Goal: Contribute content: Contribute content

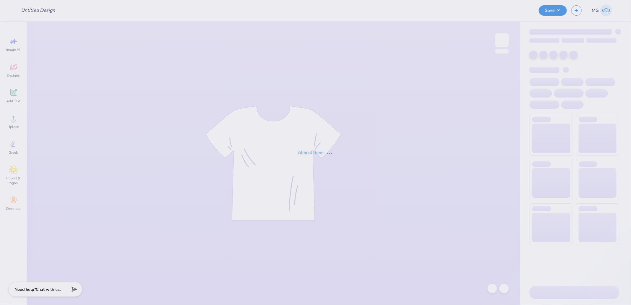
type input "Chi O Parents Weekend"
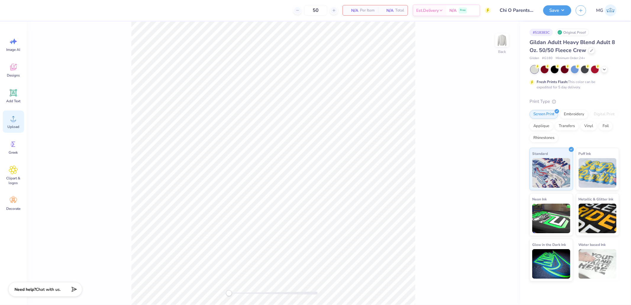
click at [18, 117] on div "Upload" at bounding box center [13, 122] width 21 height 22
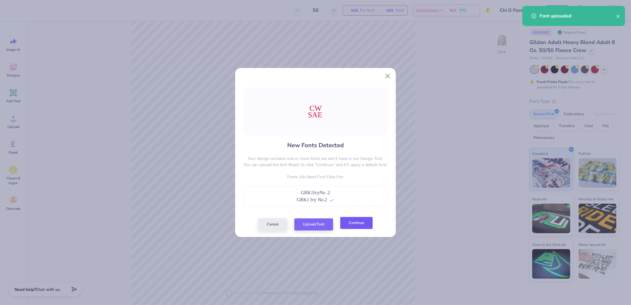
click at [353, 226] on button "Continue" at bounding box center [356, 223] width 33 height 12
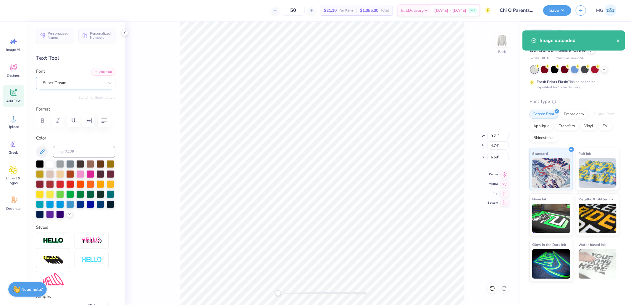
click at [70, 84] on div "Super Dream" at bounding box center [73, 82] width 62 height 9
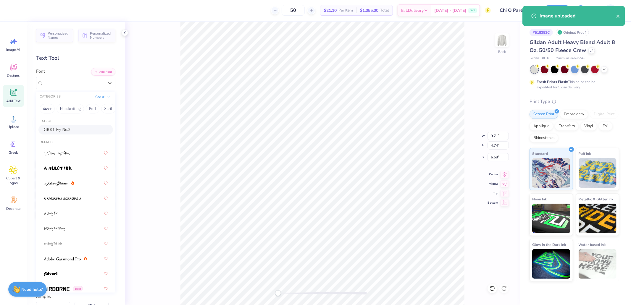
click at [59, 130] on span "GRK1 Ivy No.2" at bounding box center [57, 130] width 27 height 6
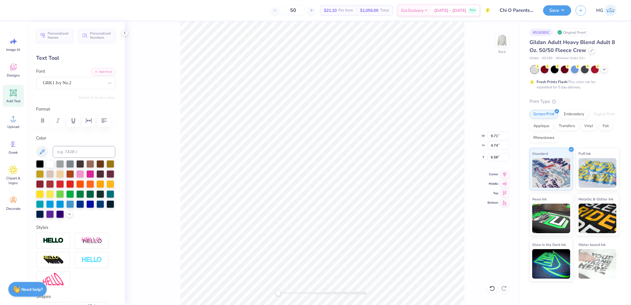
type input "11.95"
type input "4.90"
type input "12.26"
click at [60, 84] on div "Super Dream" at bounding box center [73, 82] width 62 height 9
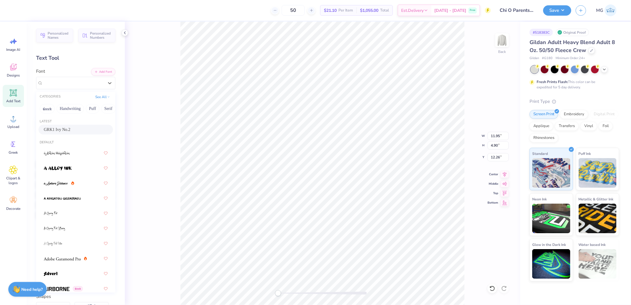
click at [59, 133] on div "GRK1 Ivy No.2" at bounding box center [75, 130] width 74 height 10
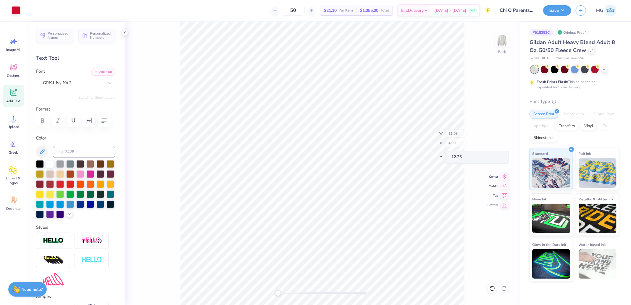
type input "10.12"
type input "4.86"
type input "6.99"
click at [504, 175] on icon at bounding box center [504, 173] width 8 height 7
type input "12.84"
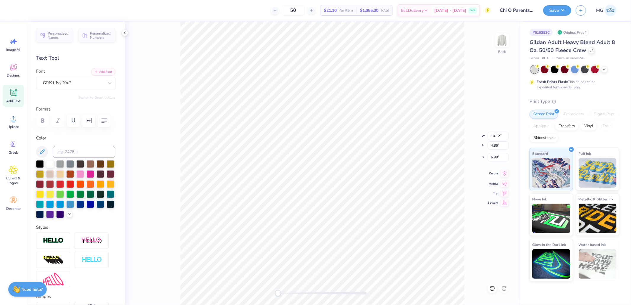
type input "12.77"
click at [498, 172] on div "Center" at bounding box center [497, 173] width 21 height 7
click at [505, 174] on icon at bounding box center [504, 173] width 8 height 7
click at [497, 137] on input "12.84" at bounding box center [497, 136] width 21 height 8
type input "3.00"
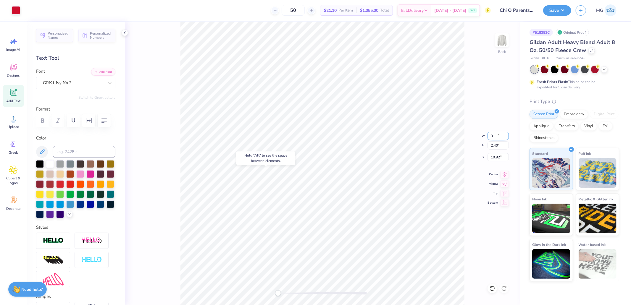
type input "2.40"
type input "3.00"
click at [504, 41] on img at bounding box center [502, 40] width 24 height 24
click at [16, 116] on icon at bounding box center [13, 118] width 9 height 9
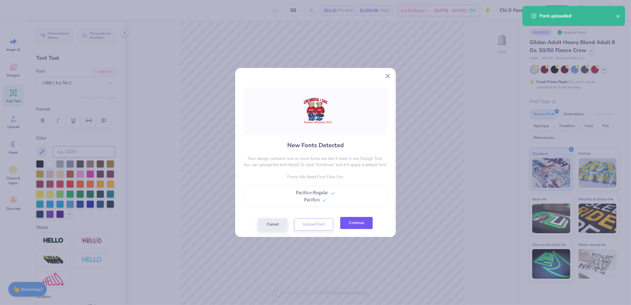
click at [348, 223] on button "Continue" at bounding box center [356, 223] width 33 height 12
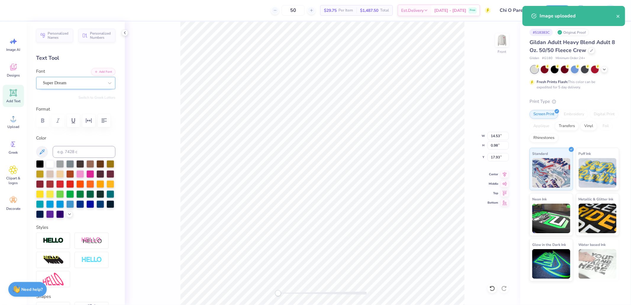
click at [66, 83] on div "Super Dream" at bounding box center [73, 82] width 62 height 9
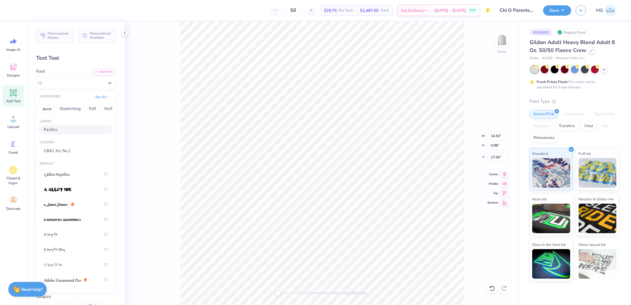
click at [64, 132] on div "Pacifico" at bounding box center [76, 130] width 64 height 6
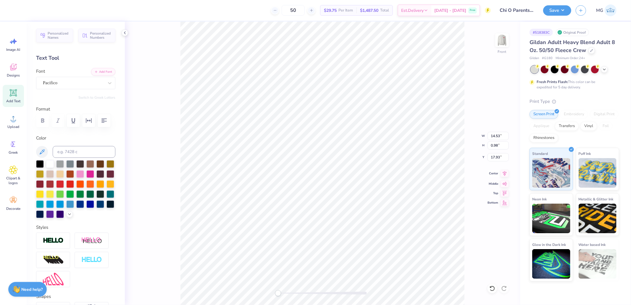
click at [506, 173] on icon at bounding box center [504, 173] width 8 height 7
click at [505, 173] on icon at bounding box center [505, 173] width 4 height 5
type input "9.41"
type input "0.99"
type input "18.24"
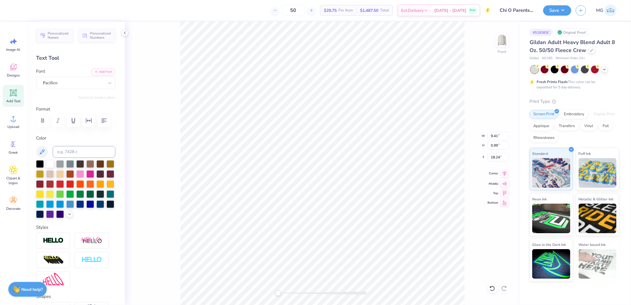
click at [501, 175] on icon at bounding box center [504, 173] width 8 height 7
type input "9.02"
type input "0.95"
type input "18.29"
click at [504, 174] on icon at bounding box center [504, 173] width 8 height 7
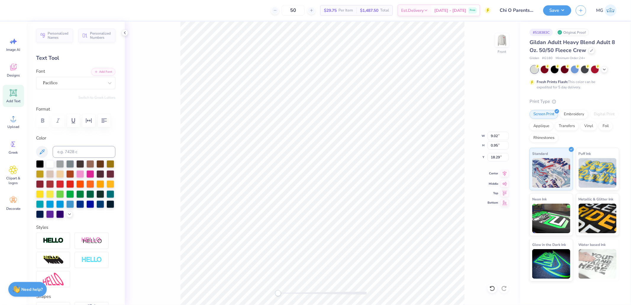
click at [505, 175] on icon at bounding box center [505, 173] width 4 height 5
click at [492, 144] on input "11.43" at bounding box center [497, 145] width 21 height 8
type input "14"
type input "12.77"
type input "14.00"
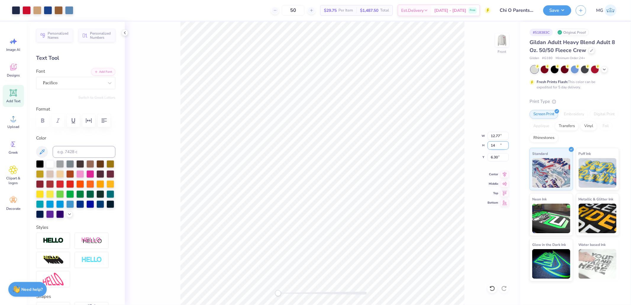
type input "6.30"
click at [496, 137] on input "12.77" at bounding box center [497, 136] width 21 height 8
type input "12.50"
type input "13.70"
click at [497, 157] on input "6.45" at bounding box center [497, 157] width 21 height 8
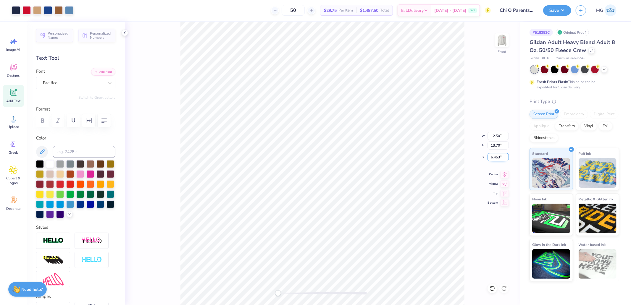
type input "6.45"
click at [505, 155] on input "6.46" at bounding box center [497, 157] width 21 height 8
type input "3.00"
drag, startPoint x: 545, startPoint y: 9, endPoint x: 551, endPoint y: 16, distance: 9.4
click at [545, 9] on button "Save" at bounding box center [557, 10] width 28 height 10
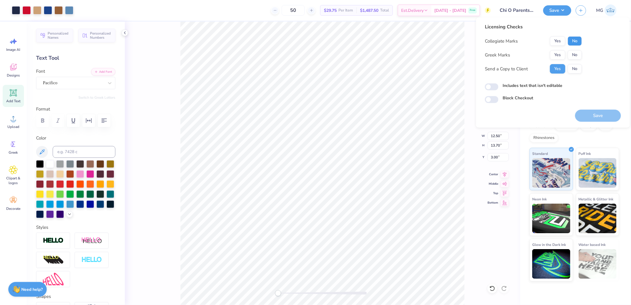
click at [568, 37] on button "No" at bounding box center [574, 40] width 14 height 9
click at [557, 52] on button "Yes" at bounding box center [557, 54] width 15 height 9
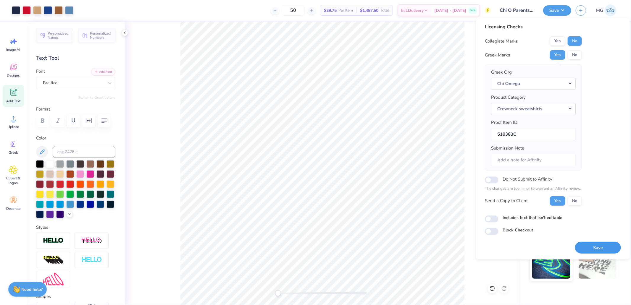
click at [593, 250] on button "Save" at bounding box center [598, 248] width 46 height 12
